Goal: Task Accomplishment & Management: Use online tool/utility

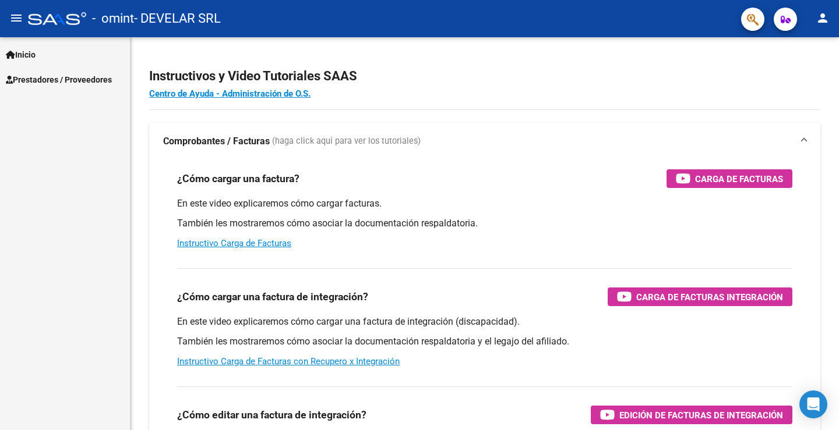
click at [43, 53] on link "Inicio" at bounding box center [65, 54] width 130 height 25
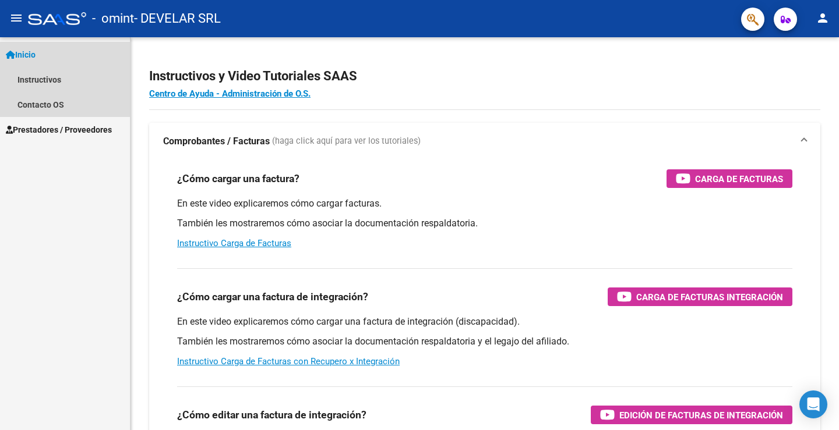
click at [34, 55] on span "Inicio" at bounding box center [21, 54] width 30 height 13
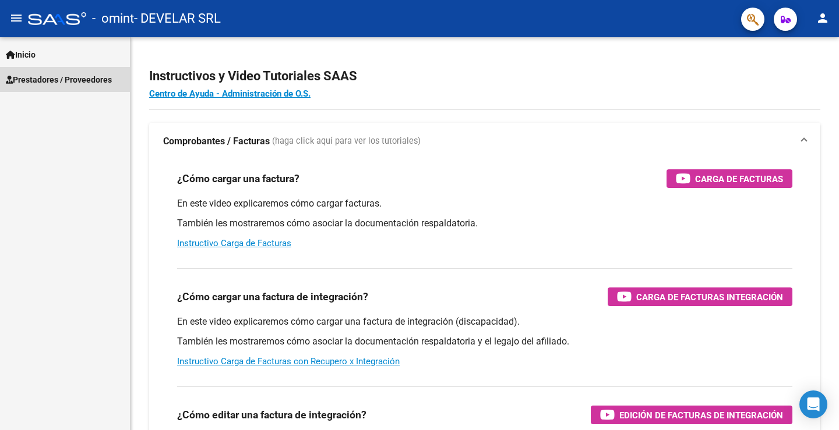
click at [48, 79] on span "Prestadores / Proveedores" at bounding box center [59, 79] width 106 height 13
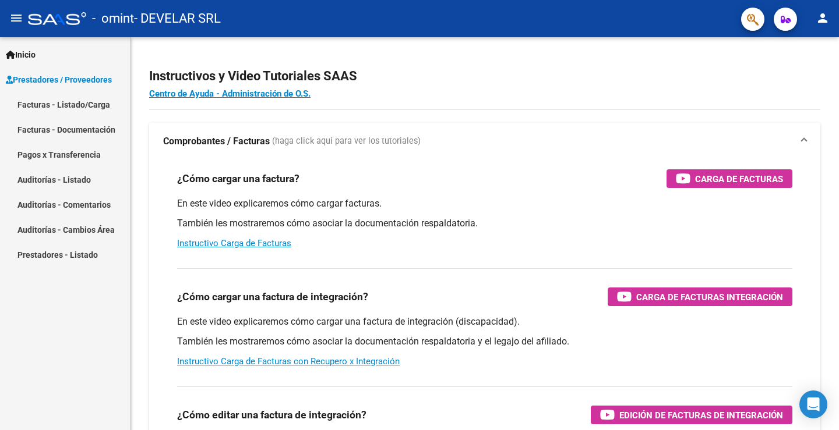
click at [59, 111] on link "Facturas - Listado/Carga" at bounding box center [65, 104] width 130 height 25
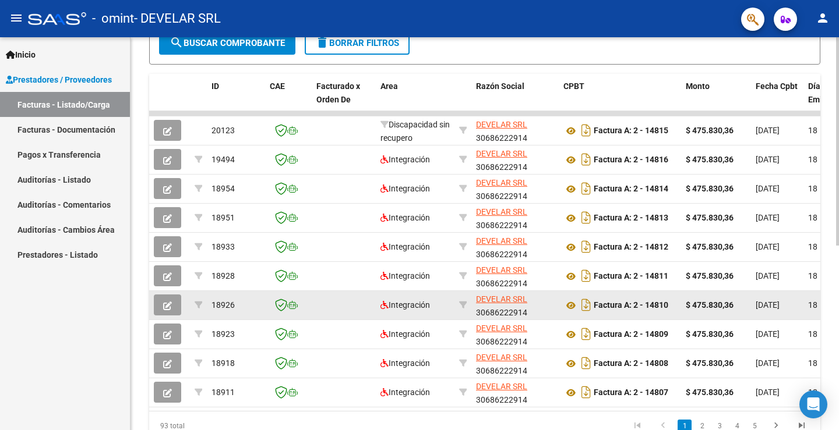
scroll to position [348, 0]
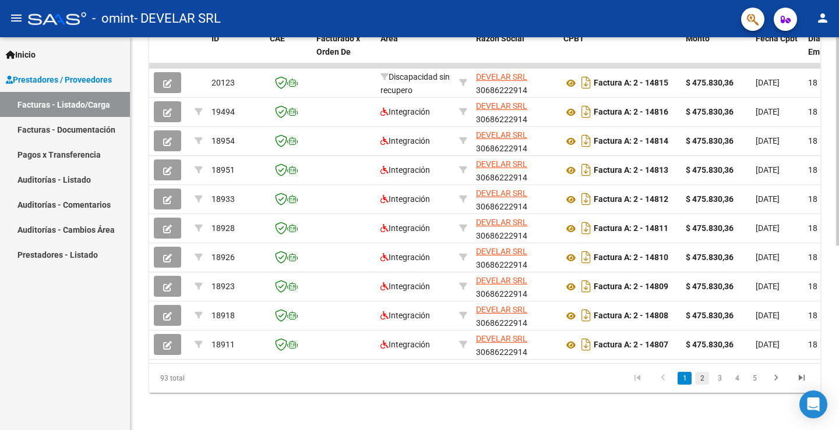
click at [704, 382] on link "2" at bounding box center [702, 378] width 14 height 13
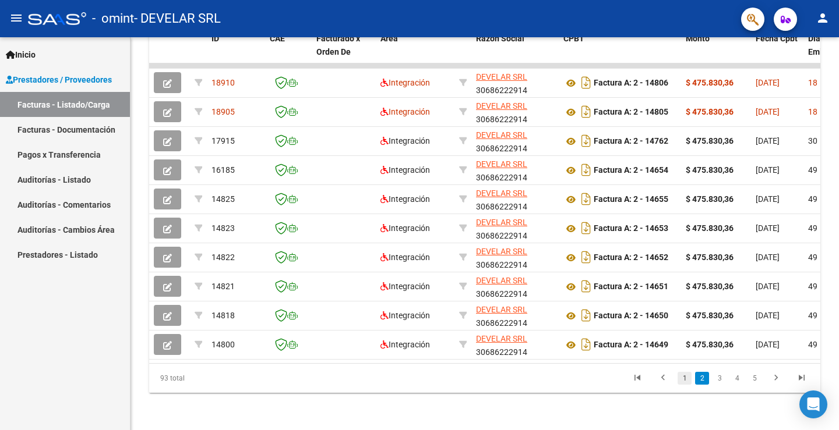
click at [685, 382] on link "1" at bounding box center [684, 378] width 14 height 13
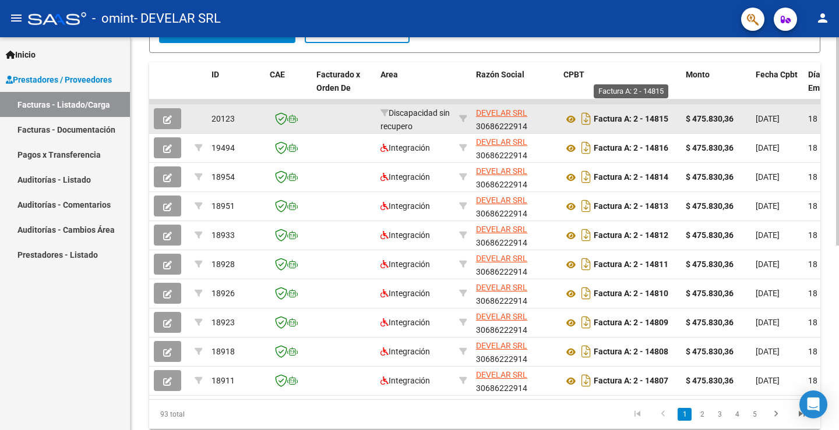
scroll to position [289, 0]
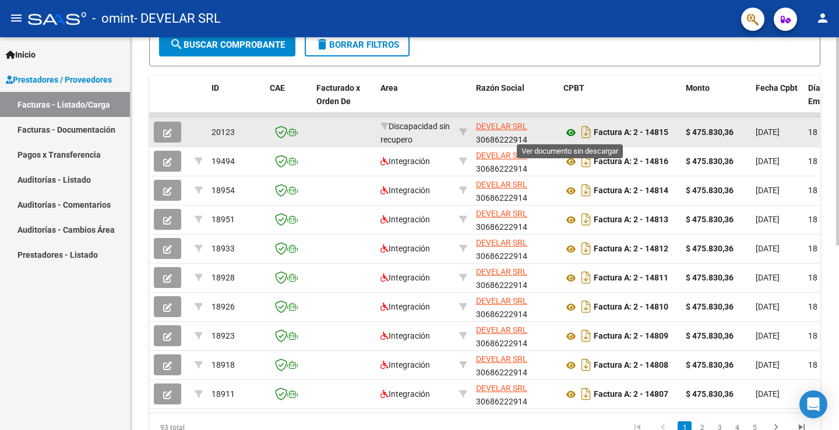
click at [571, 134] on icon at bounding box center [570, 133] width 15 height 14
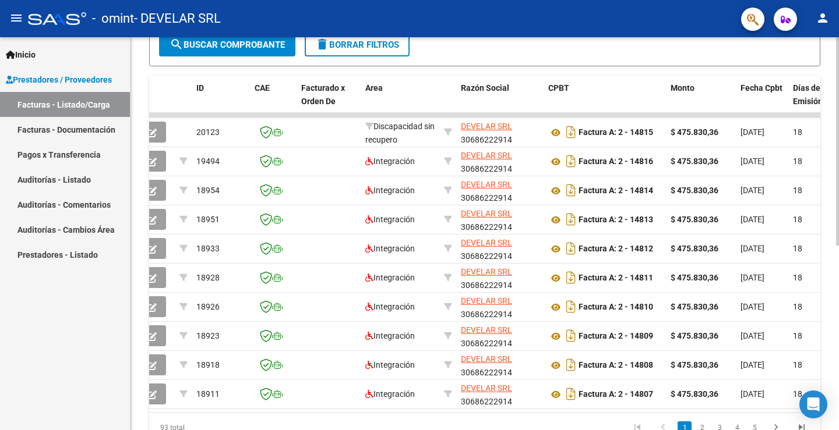
scroll to position [0, 0]
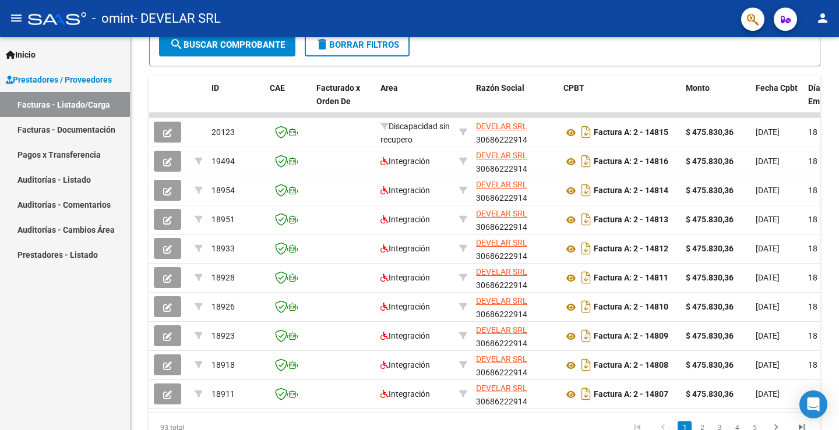
click at [818, 20] on mat-icon "person" at bounding box center [822, 18] width 14 height 14
click at [803, 73] on button "exit_to_app Salir" at bounding box center [798, 77] width 71 height 28
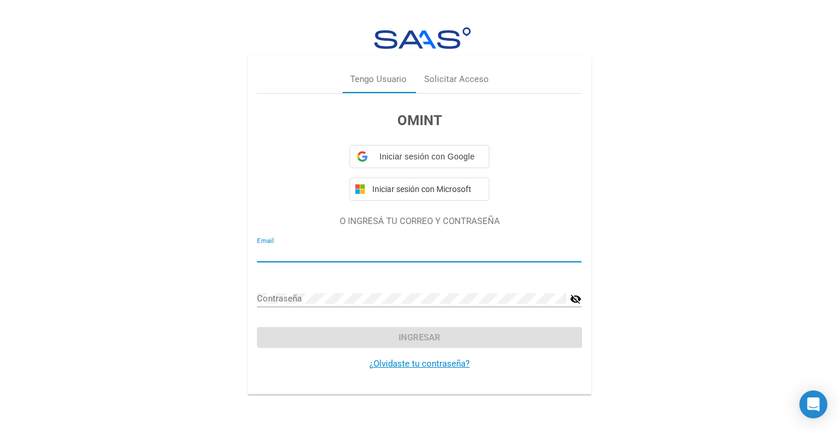
type input "[EMAIL_ADDRESS][DOMAIN_NAME]"
